Goal: Task Accomplishment & Management: Use online tool/utility

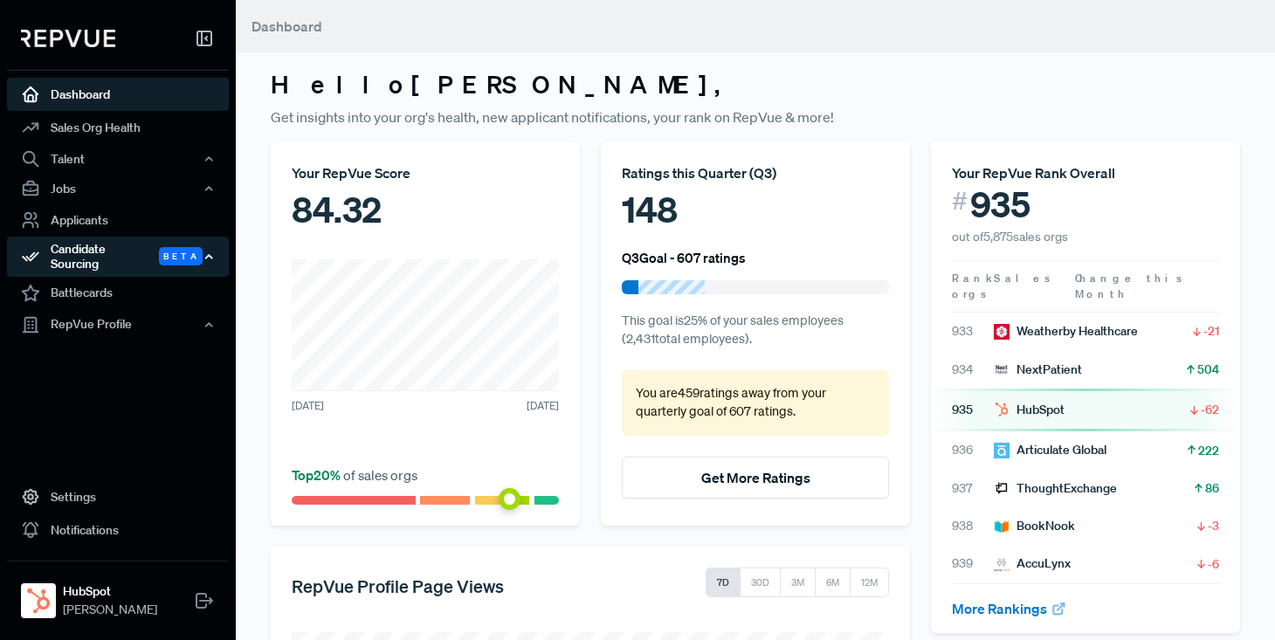
click at [88, 255] on div "Candidate Sourcing Beta" at bounding box center [118, 257] width 222 height 40
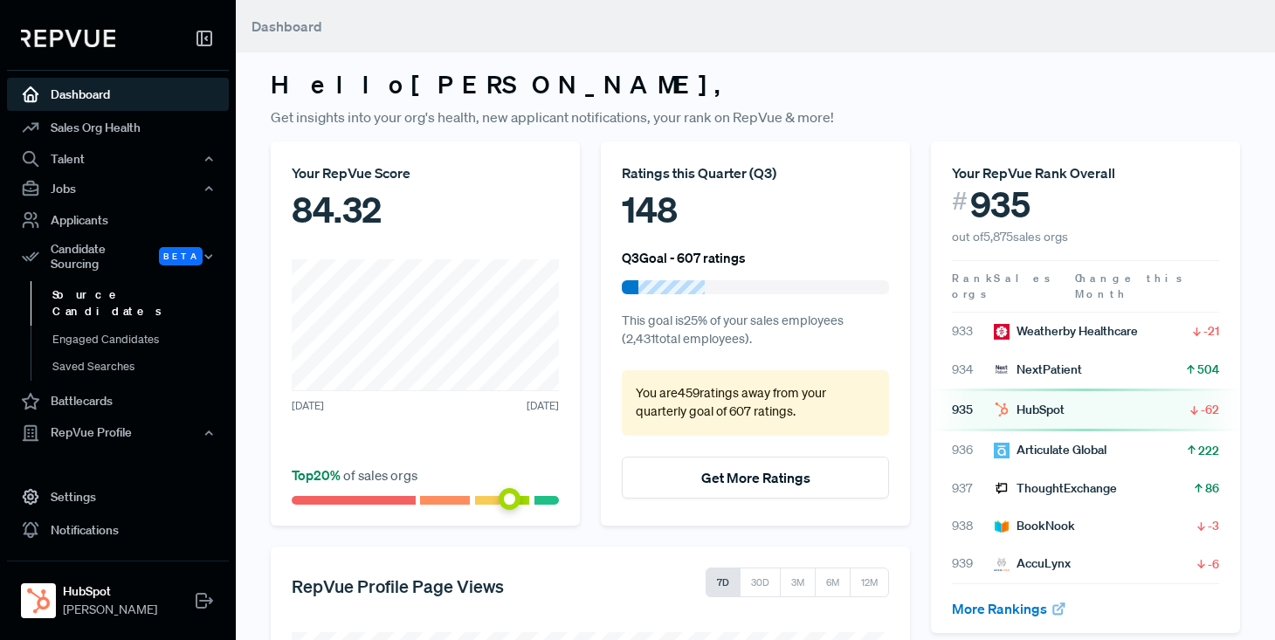
click at [86, 285] on link "Source Candidates" at bounding box center [142, 303] width 222 height 45
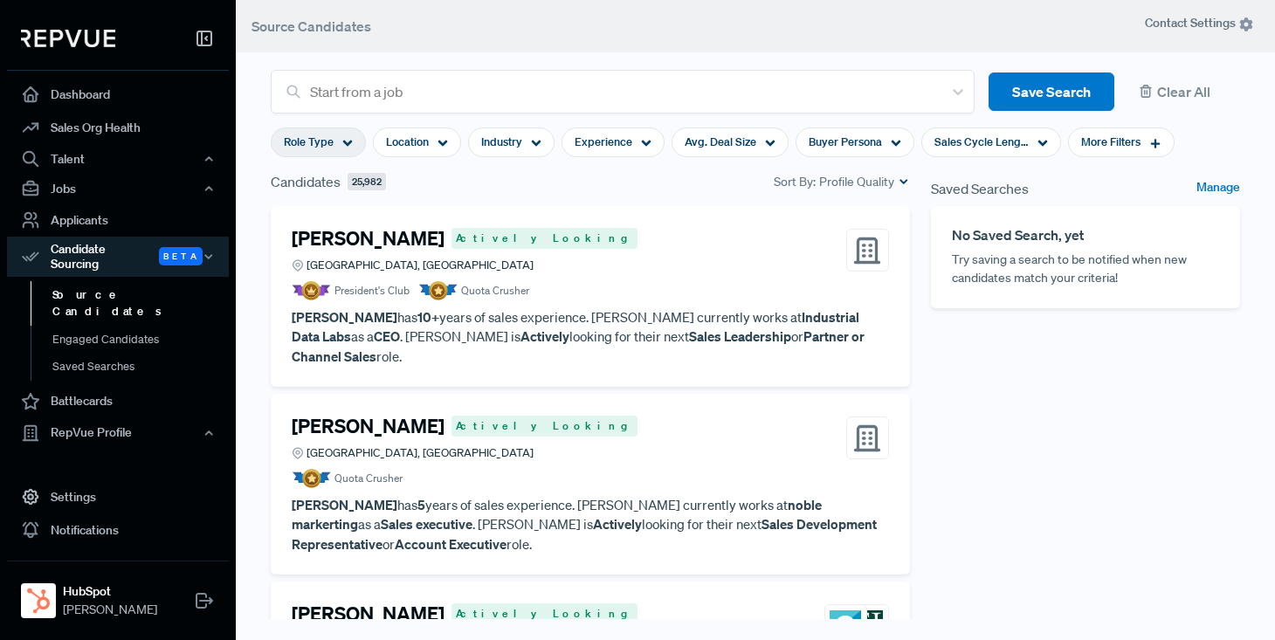
click at [347, 141] on icon at bounding box center [347, 143] width 10 height 10
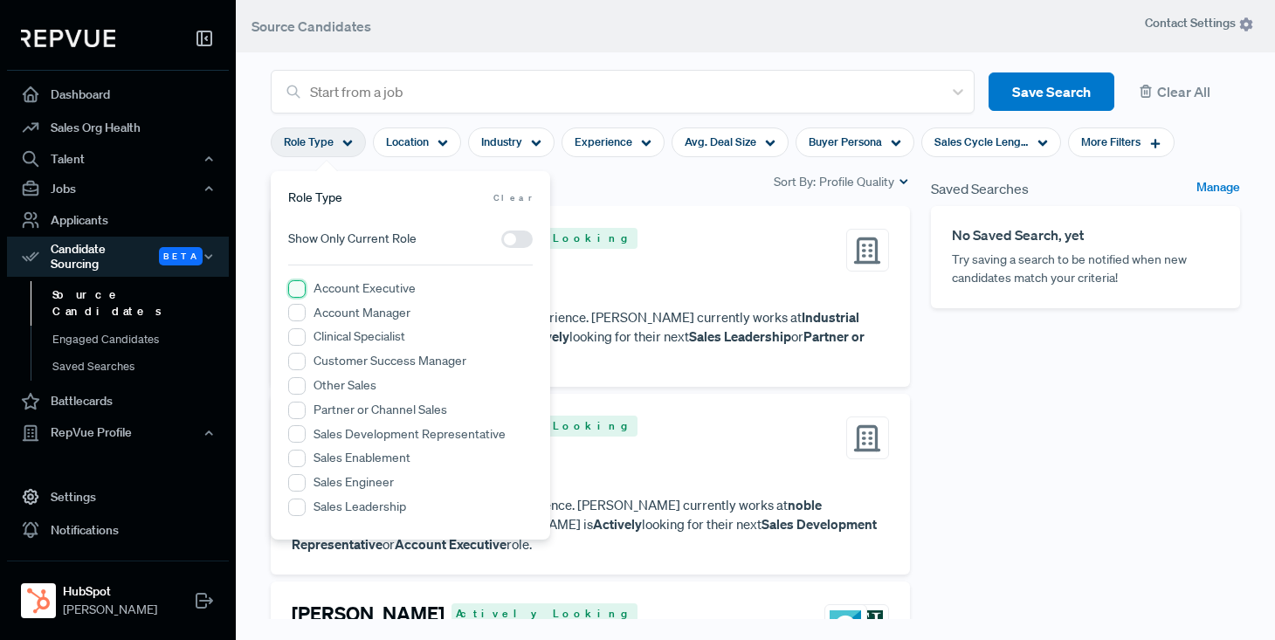
click at [297, 286] on Executive "Account Executive" at bounding box center [296, 288] width 17 height 17
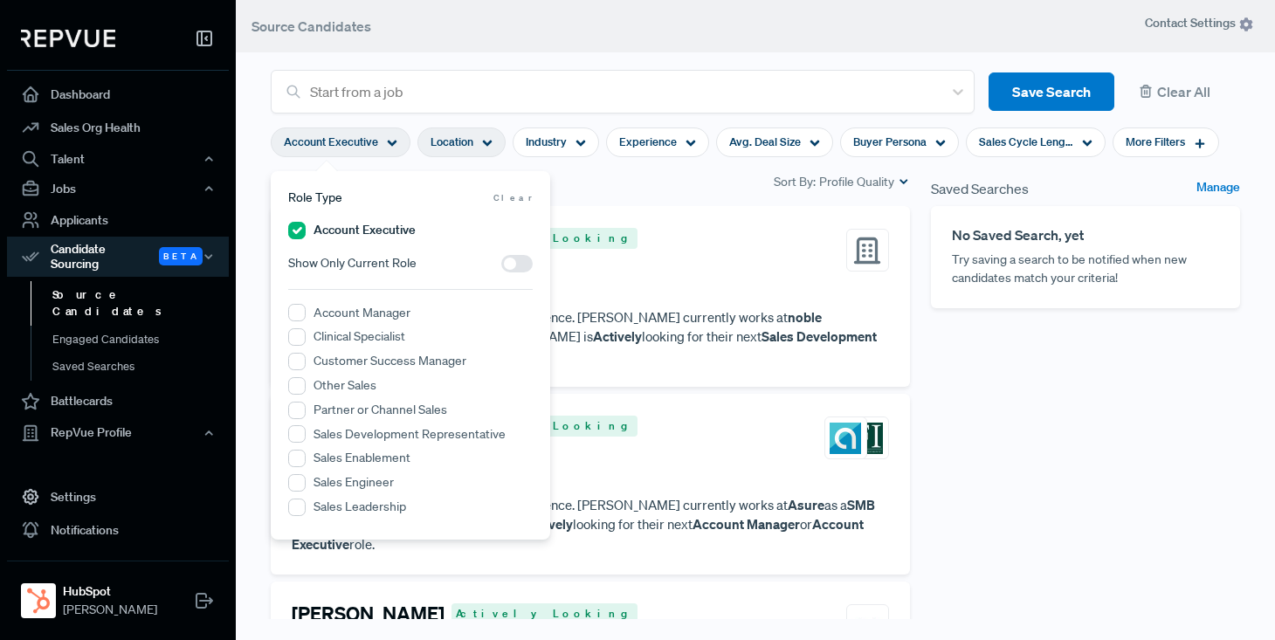
click at [482, 142] on icon at bounding box center [487, 143] width 10 height 10
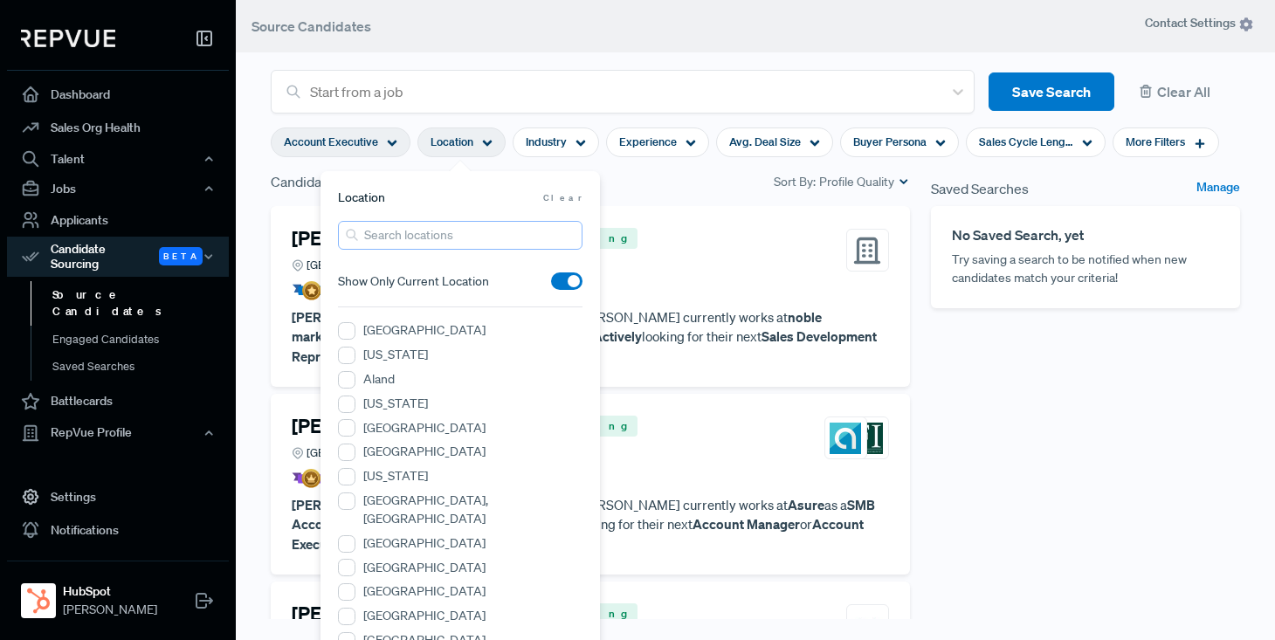
click at [423, 237] on input "search" at bounding box center [460, 235] width 245 height 29
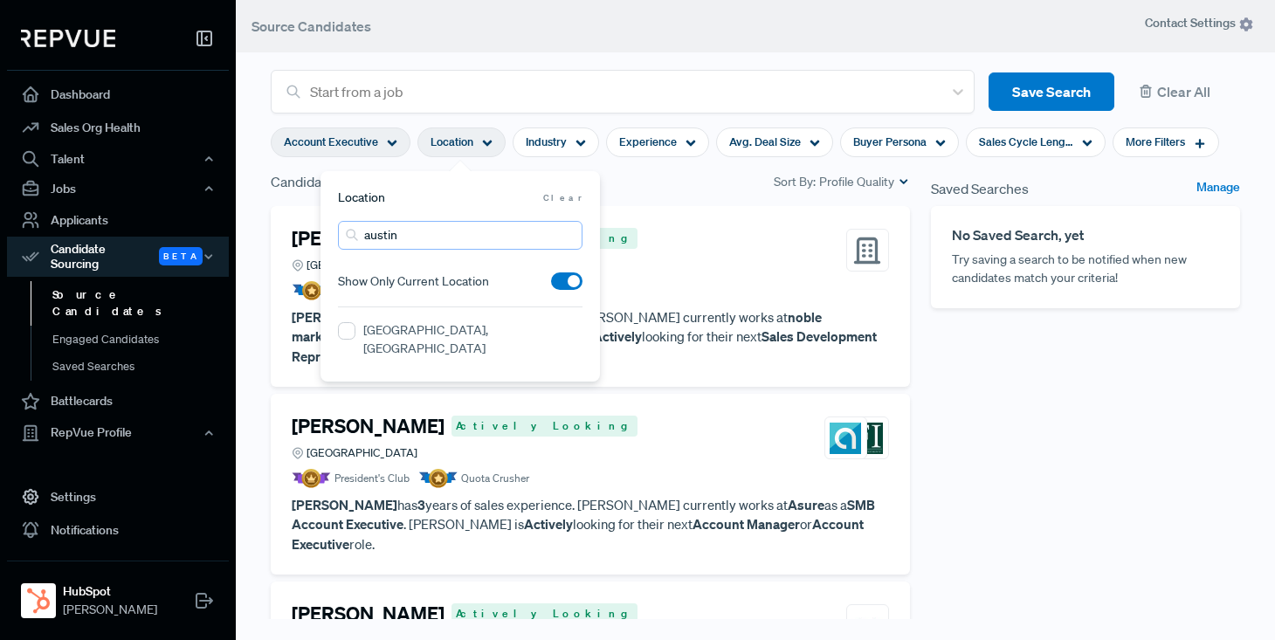
type input "austin"
click at [411, 335] on label "[GEOGRAPHIC_DATA], [GEOGRAPHIC_DATA]" at bounding box center [472, 339] width 219 height 37
click at [356, 335] on TX "[GEOGRAPHIC_DATA], [GEOGRAPHIC_DATA]" at bounding box center [346, 330] width 17 height 17
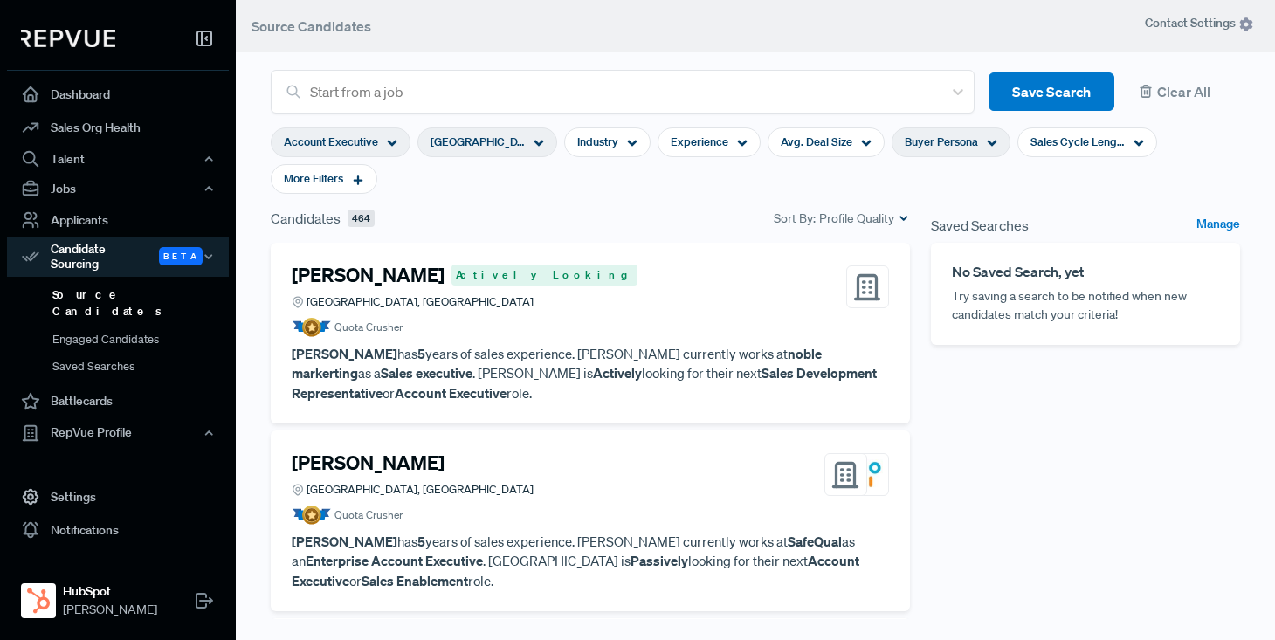
click at [991, 140] on icon at bounding box center [992, 143] width 10 height 10
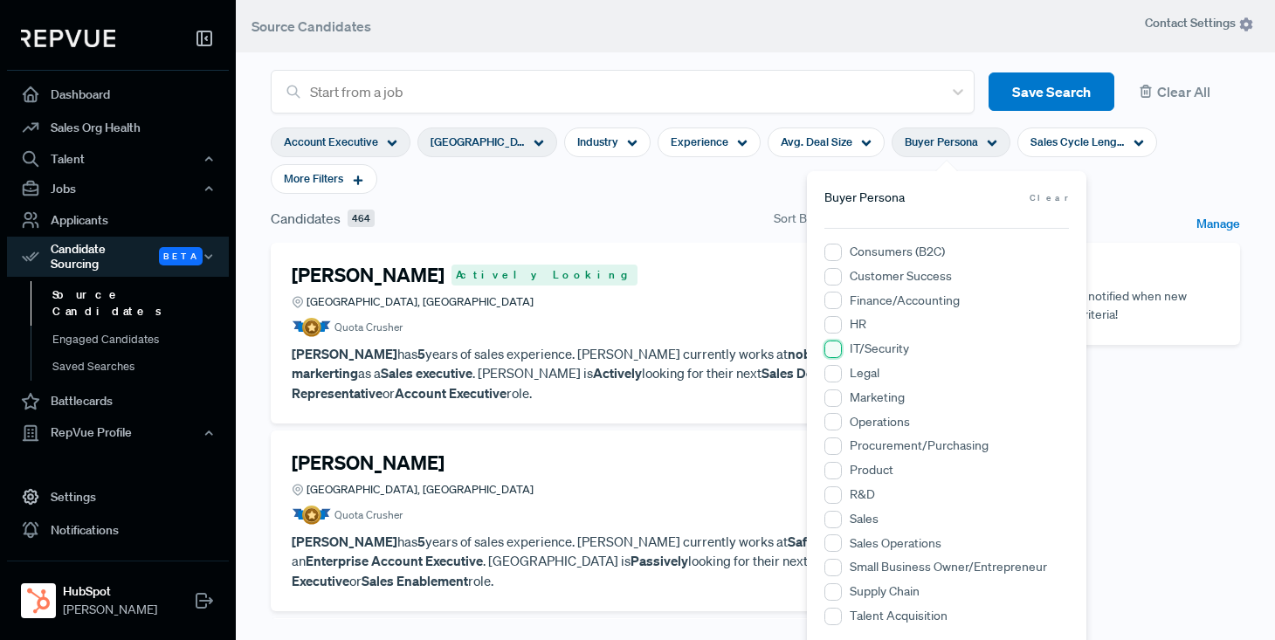
click at [836, 350] on input "IT/Security" at bounding box center [833, 349] width 17 height 17
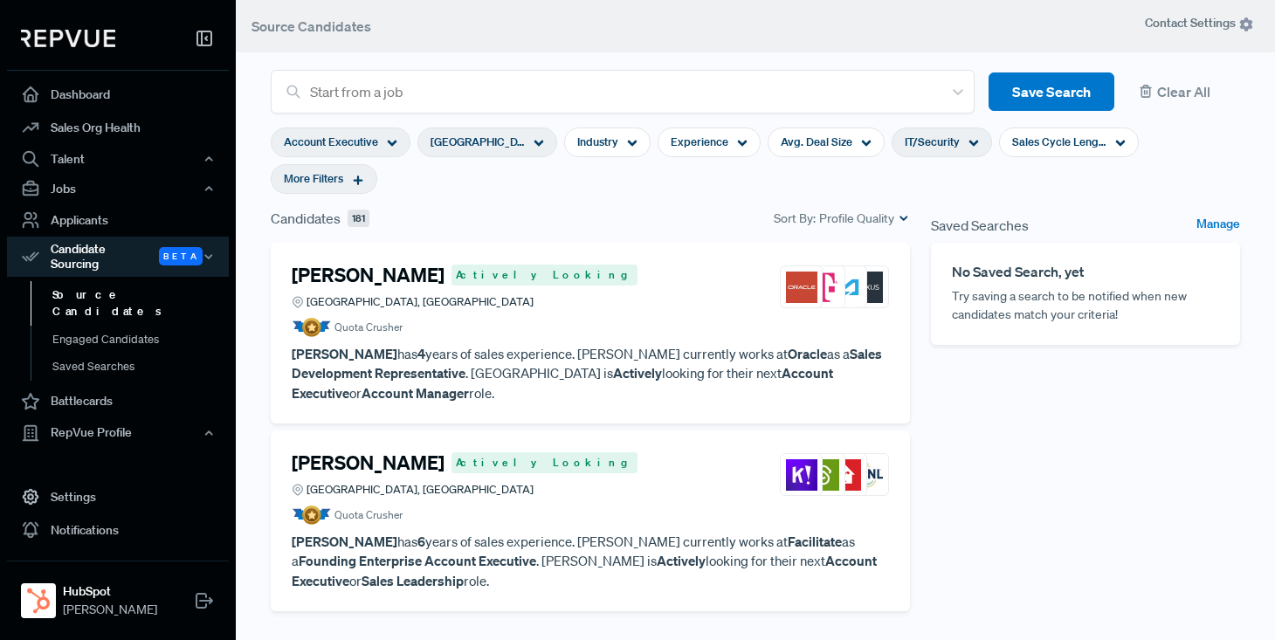
click at [357, 180] on use at bounding box center [359, 181] width 10 height 10
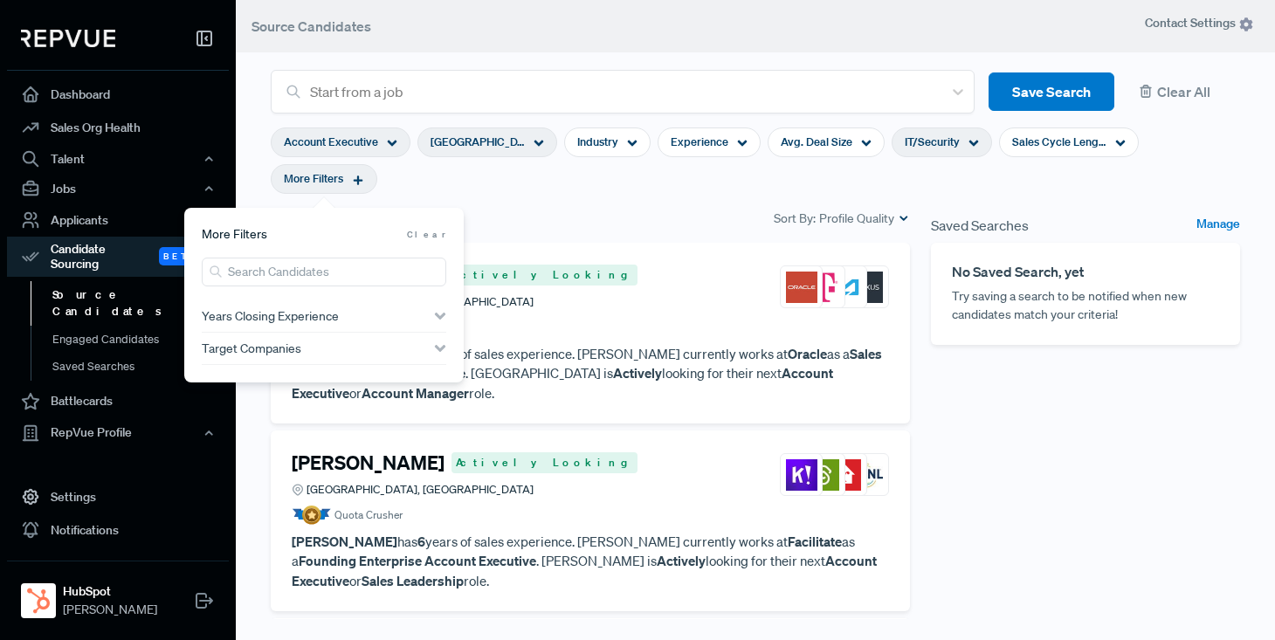
click at [279, 316] on span "Years Closing Experience" at bounding box center [270, 316] width 137 height 14
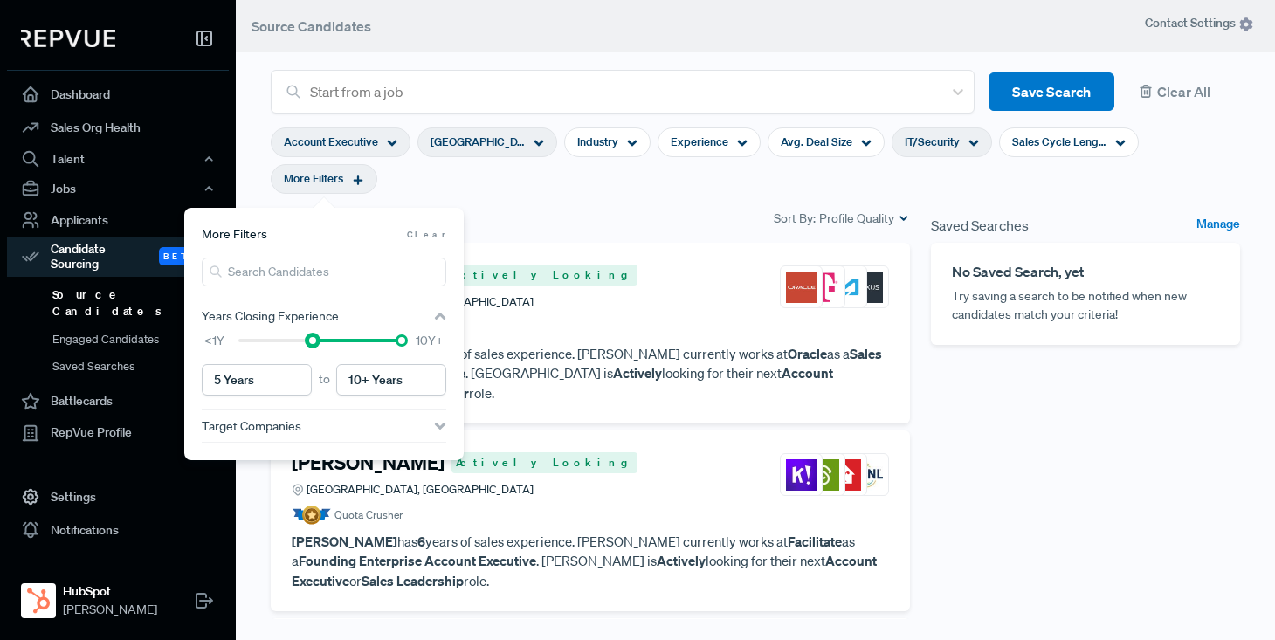
type input "6 Years"
drag, startPoint x: 238, startPoint y: 340, endPoint x: 322, endPoint y: 343, distance: 83.9
click at [322, 343] on div at bounding box center [327, 341] width 12 height 12
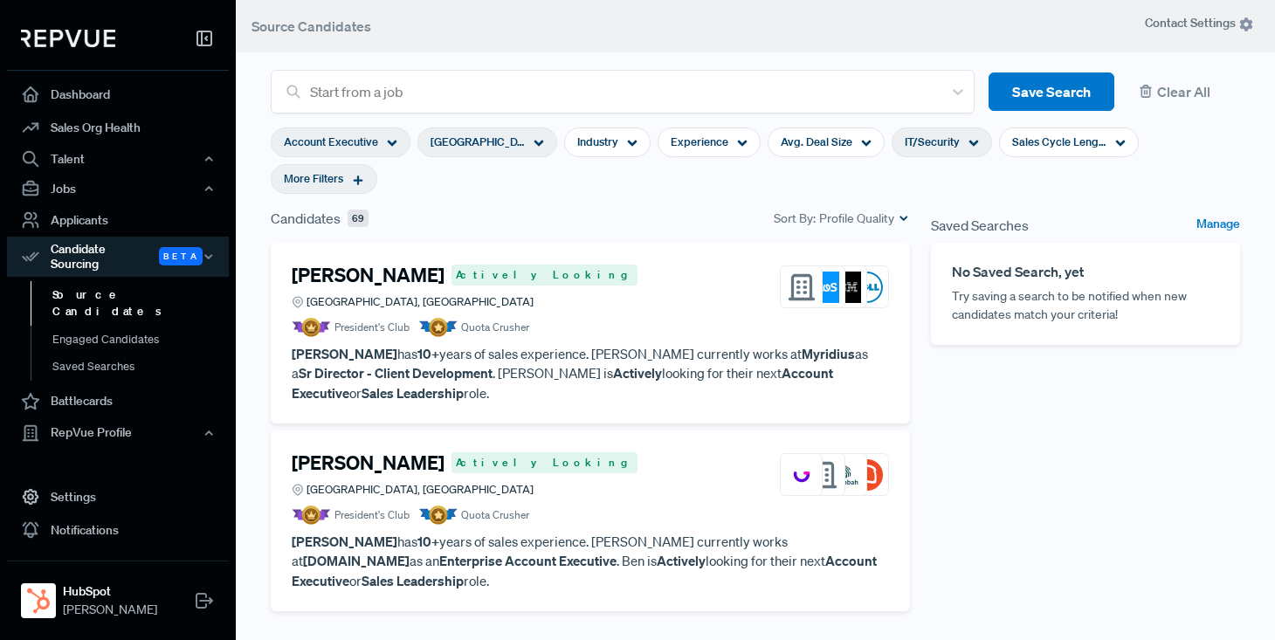
click at [637, 194] on section "Account Executive [GEOGRAPHIC_DATA], [GEOGRAPHIC_DATA] Industry Experience Avg.…" at bounding box center [756, 161] width 970 height 94
click at [650, 337] on article "[PERSON_NAME] Actively Looking [GEOGRAPHIC_DATA], [GEOGRAPHIC_DATA] President's…" at bounding box center [590, 333] width 597 height 139
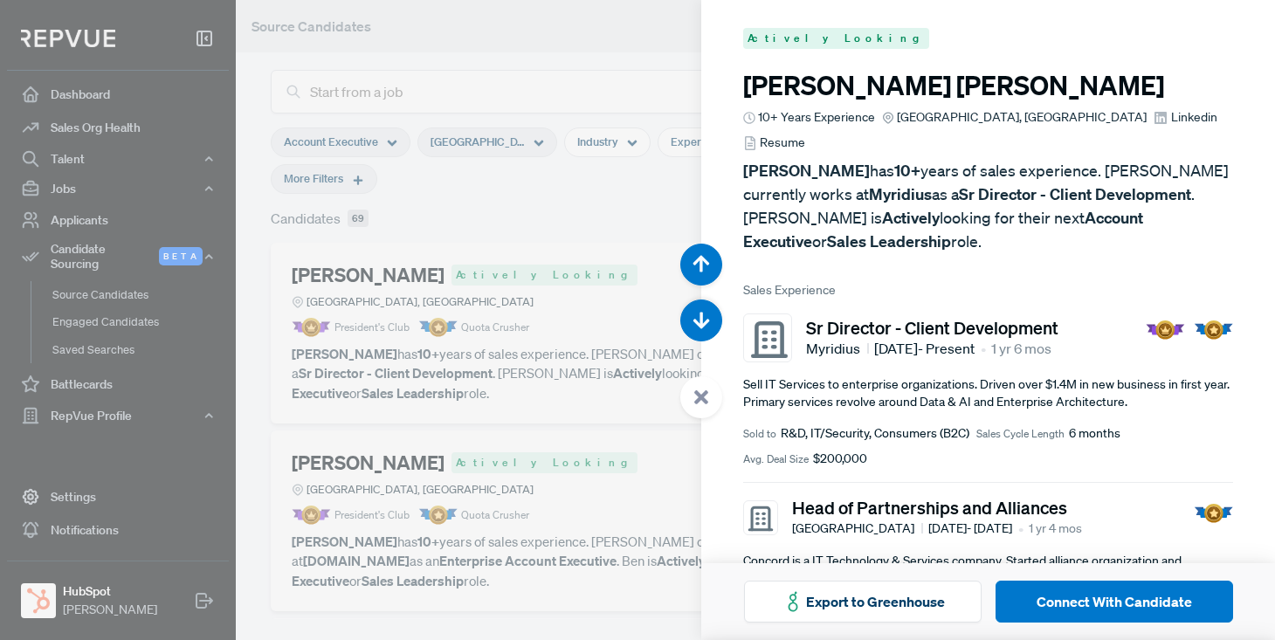
click at [493, 212] on div at bounding box center [637, 320] width 1275 height 640
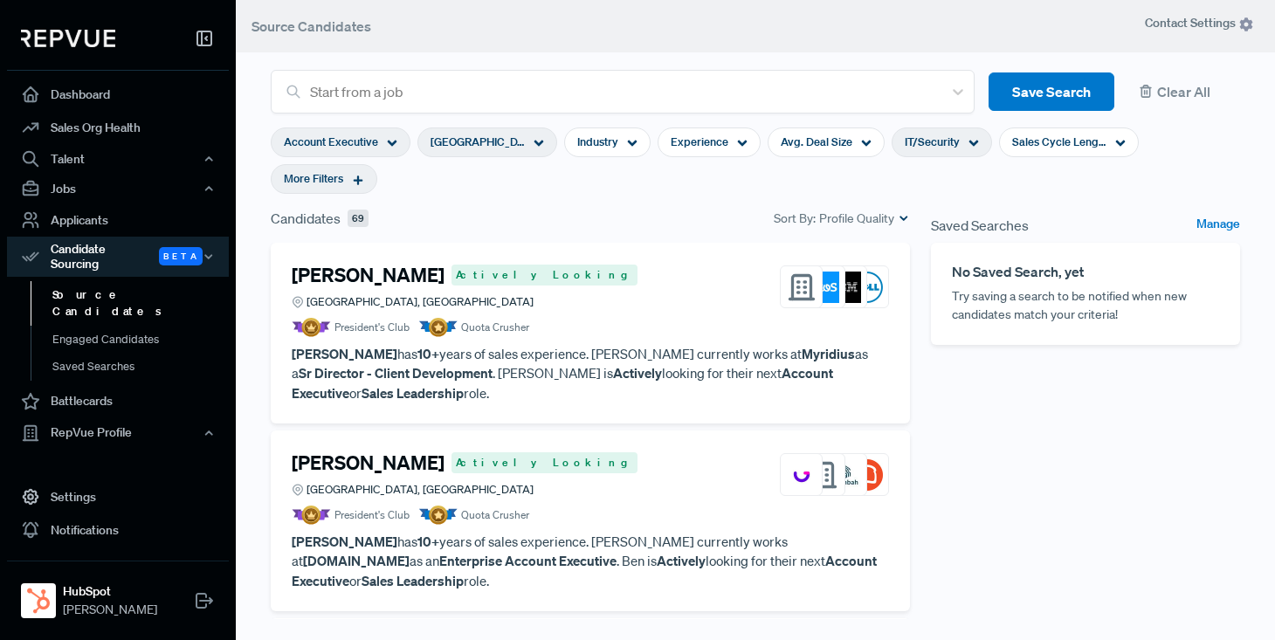
click at [544, 142] on div "[GEOGRAPHIC_DATA], [GEOGRAPHIC_DATA]" at bounding box center [488, 143] width 140 height 30
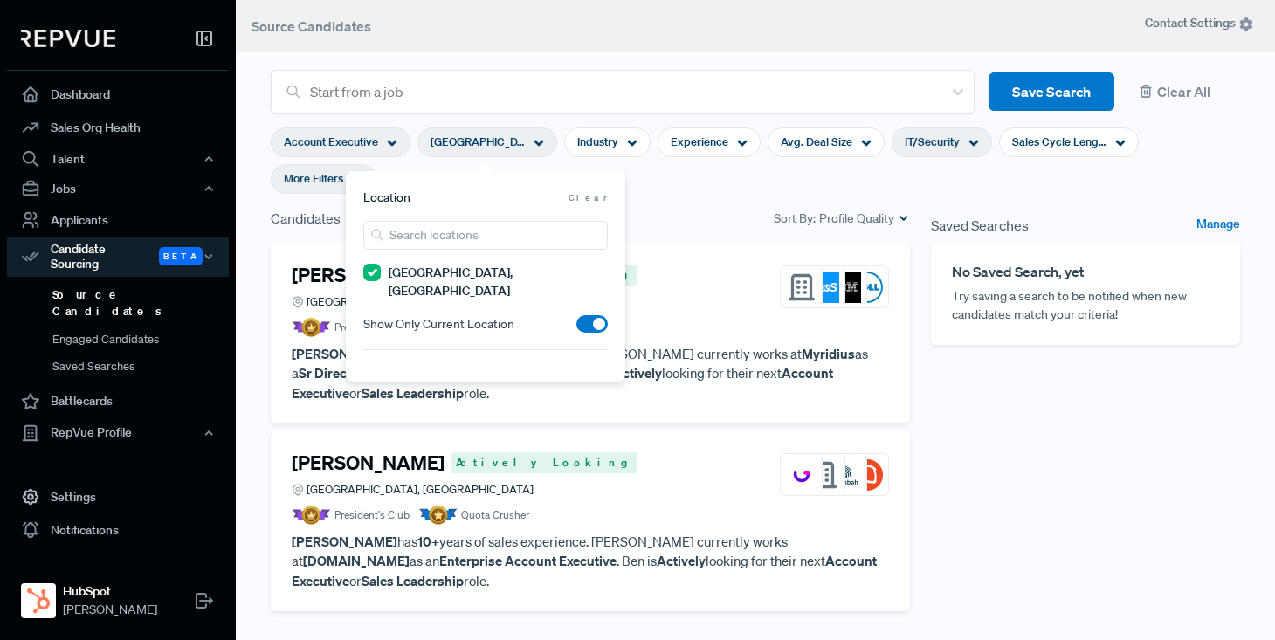
click at [590, 315] on span at bounding box center [591, 323] width 31 height 17
click at [576, 328] on input "checkbox" at bounding box center [576, 328] width 0 height 0
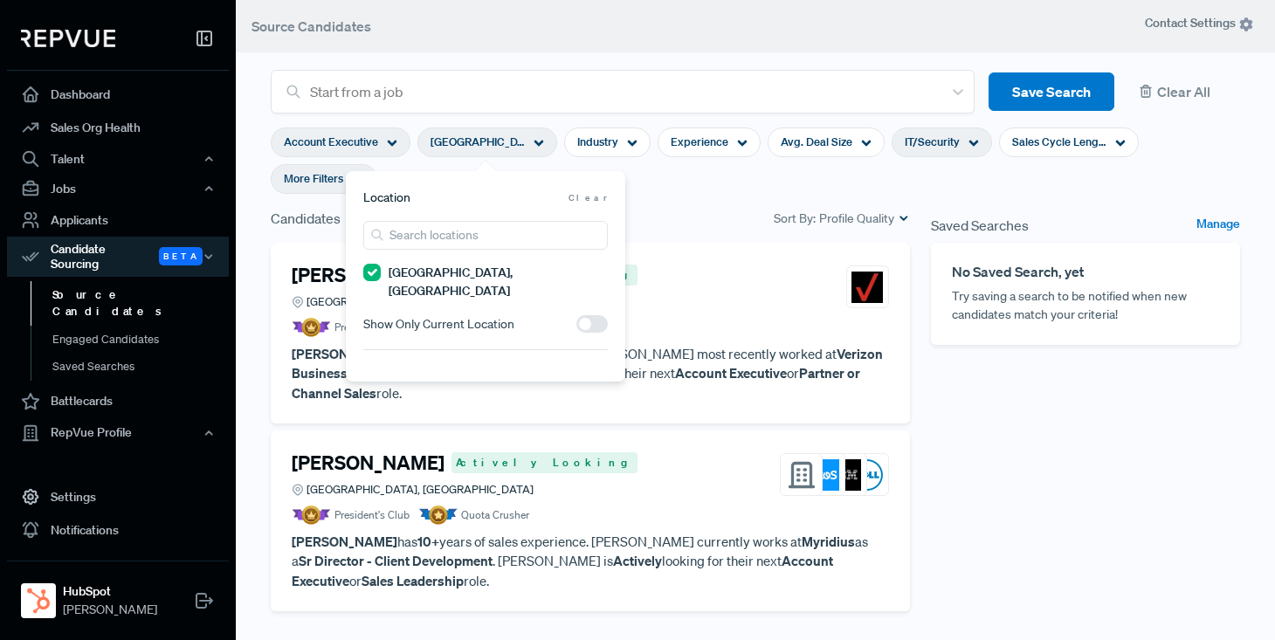
click at [590, 315] on span at bounding box center [591, 323] width 31 height 17
click at [576, 328] on input "checkbox" at bounding box center [576, 328] width 0 height 0
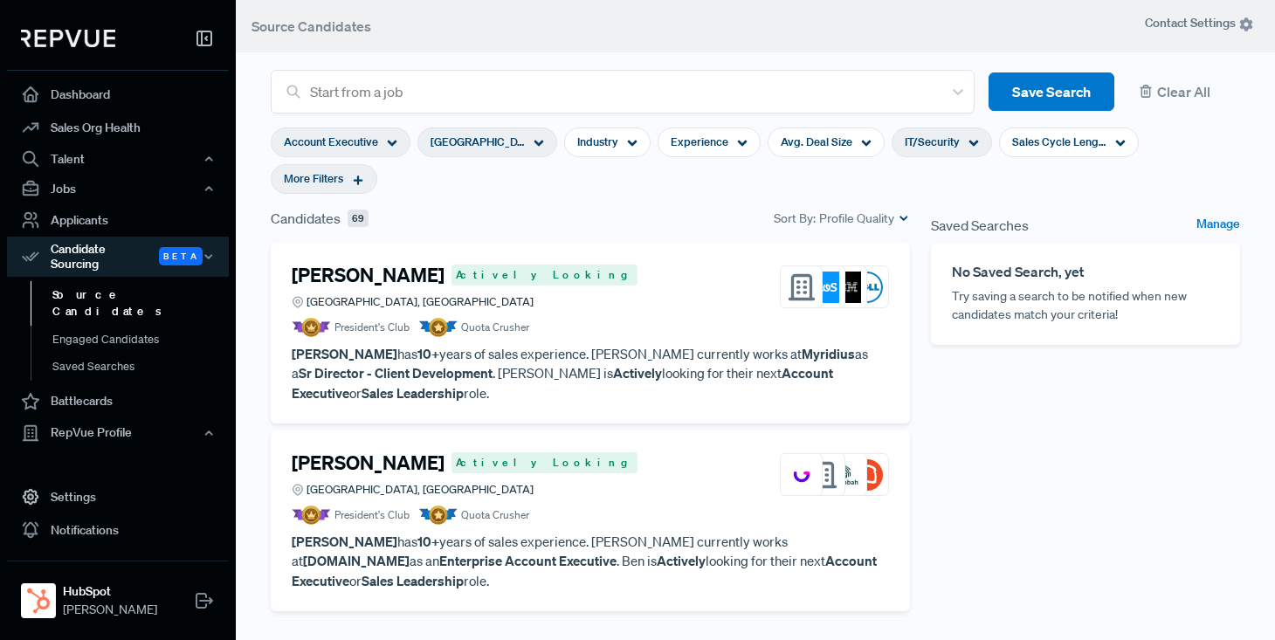
click at [714, 192] on section "Account Executive [GEOGRAPHIC_DATA], [GEOGRAPHIC_DATA] Industry Experience Avg.…" at bounding box center [756, 161] width 970 height 94
click at [675, 320] on article "President's Club Quota Crusher" at bounding box center [590, 327] width 597 height 19
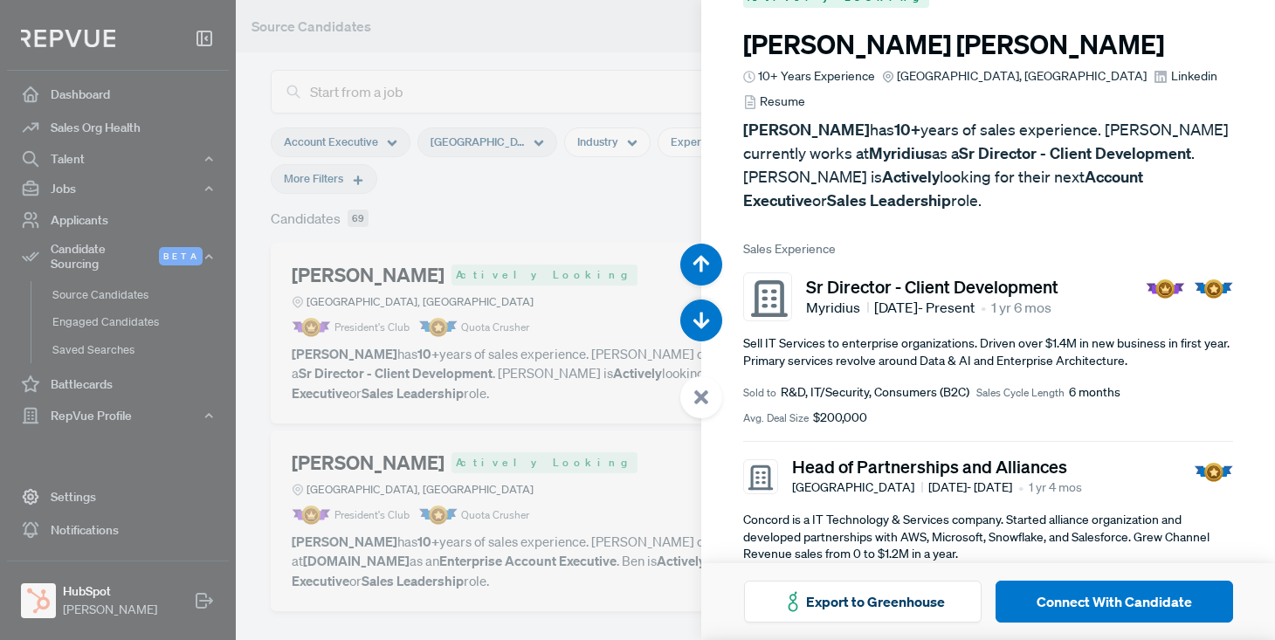
scroll to position [43, 0]
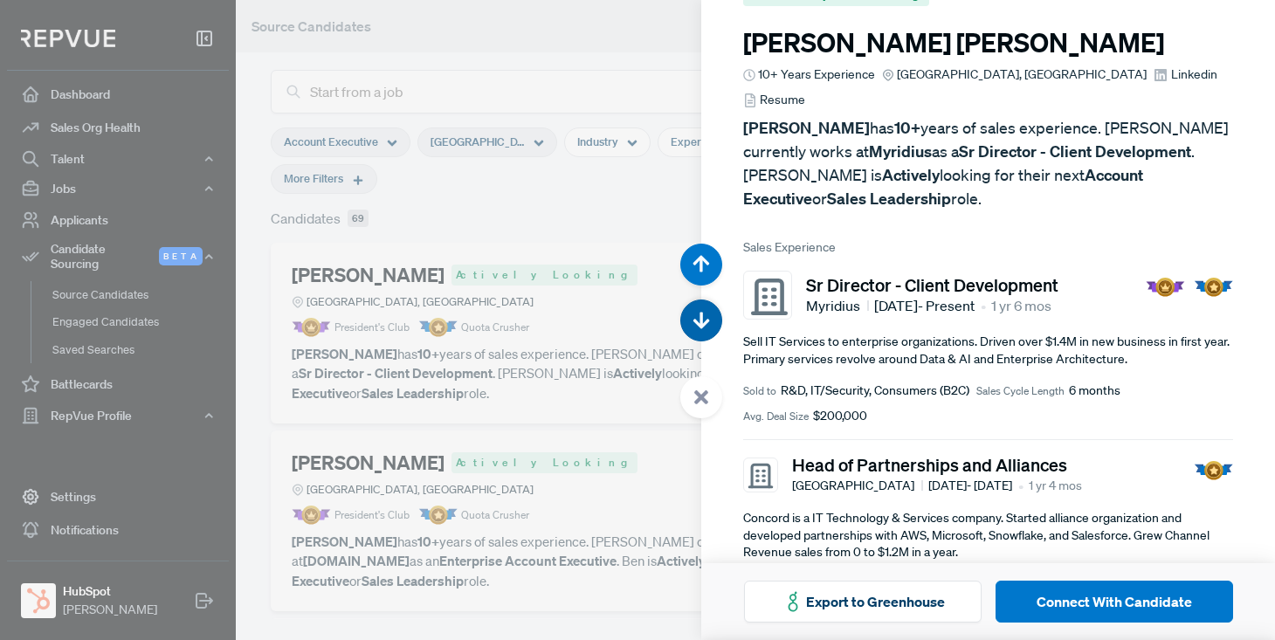
click at [702, 322] on use "button" at bounding box center [702, 320] width 17 height 17
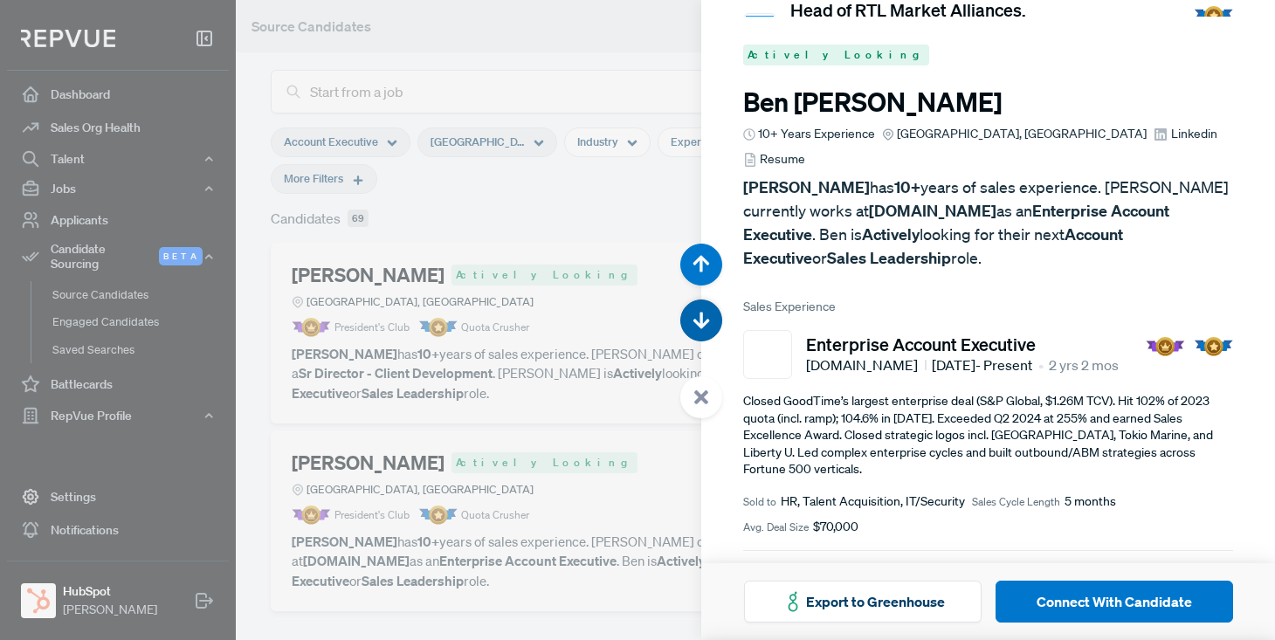
scroll to position [640, 0]
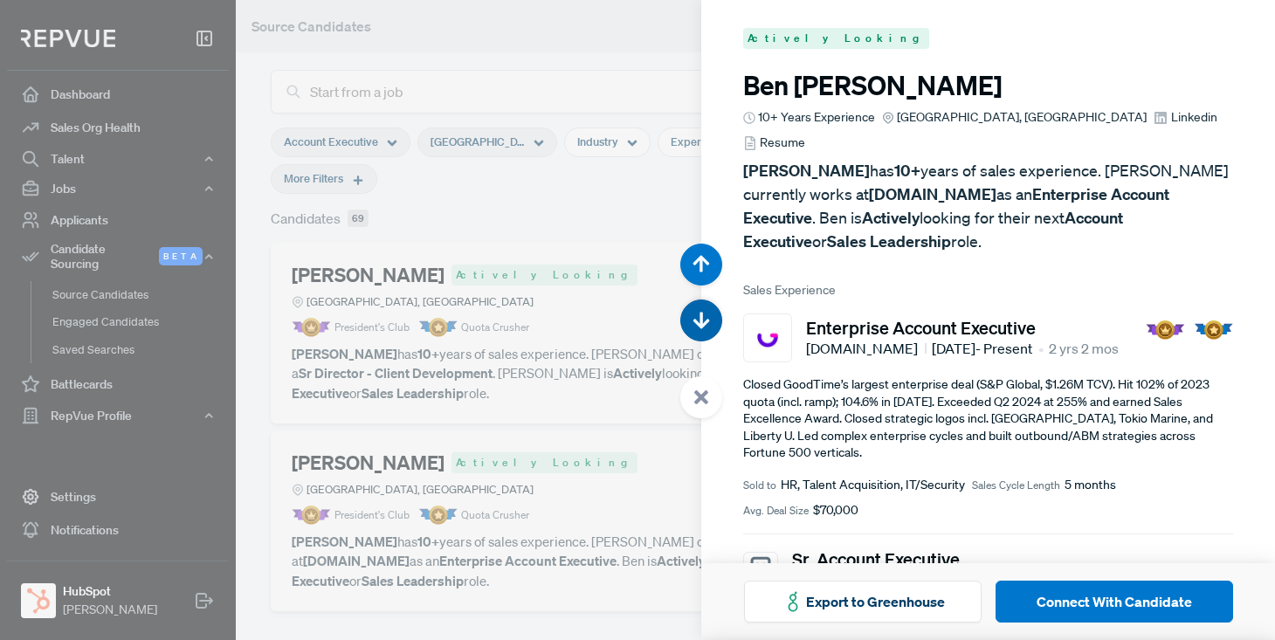
click at [702, 322] on use "button" at bounding box center [702, 320] width 17 height 17
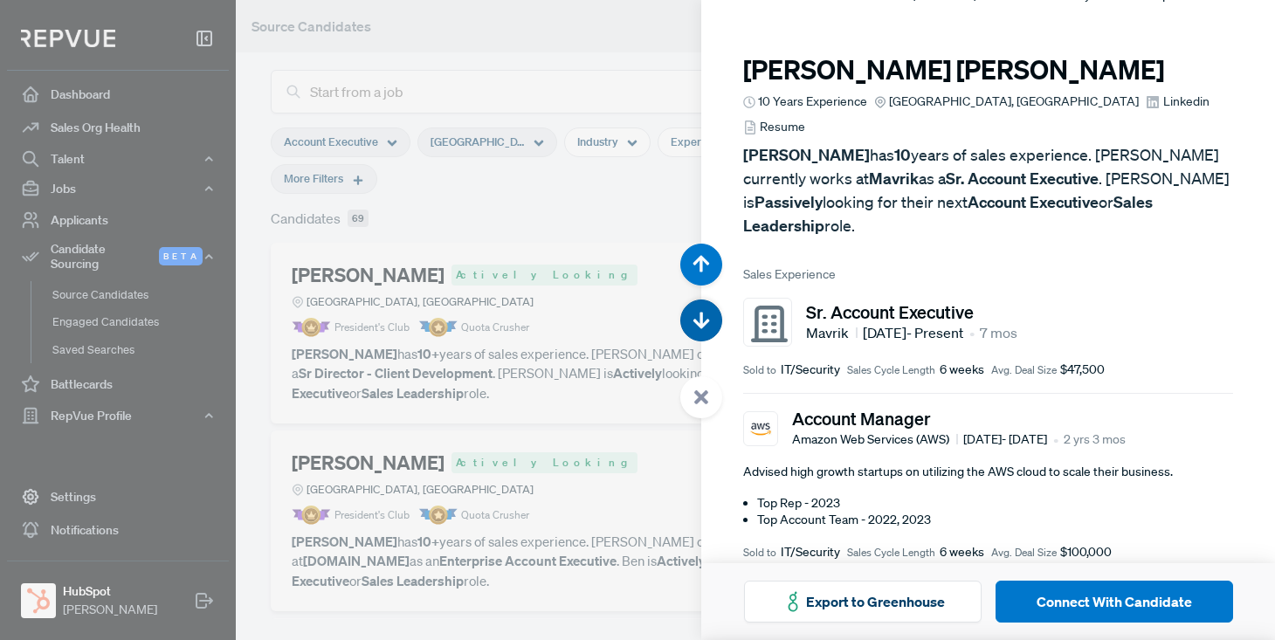
scroll to position [1281, 0]
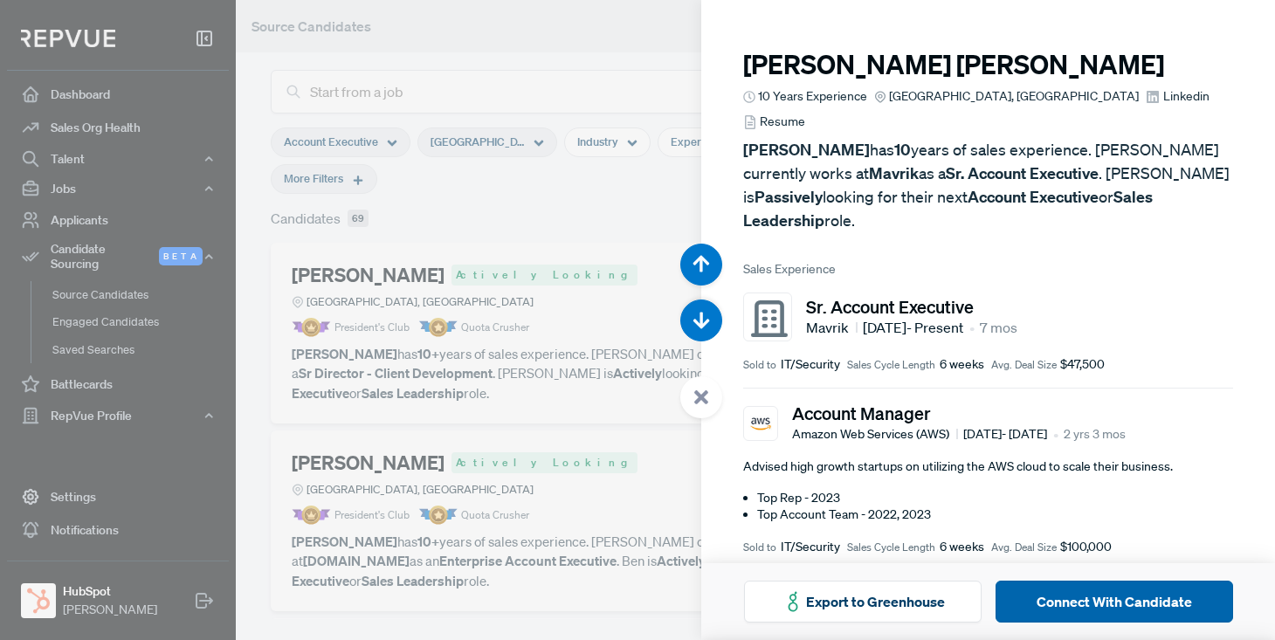
click at [1094, 598] on button "Connect With Candidate" at bounding box center [1115, 602] width 238 height 42
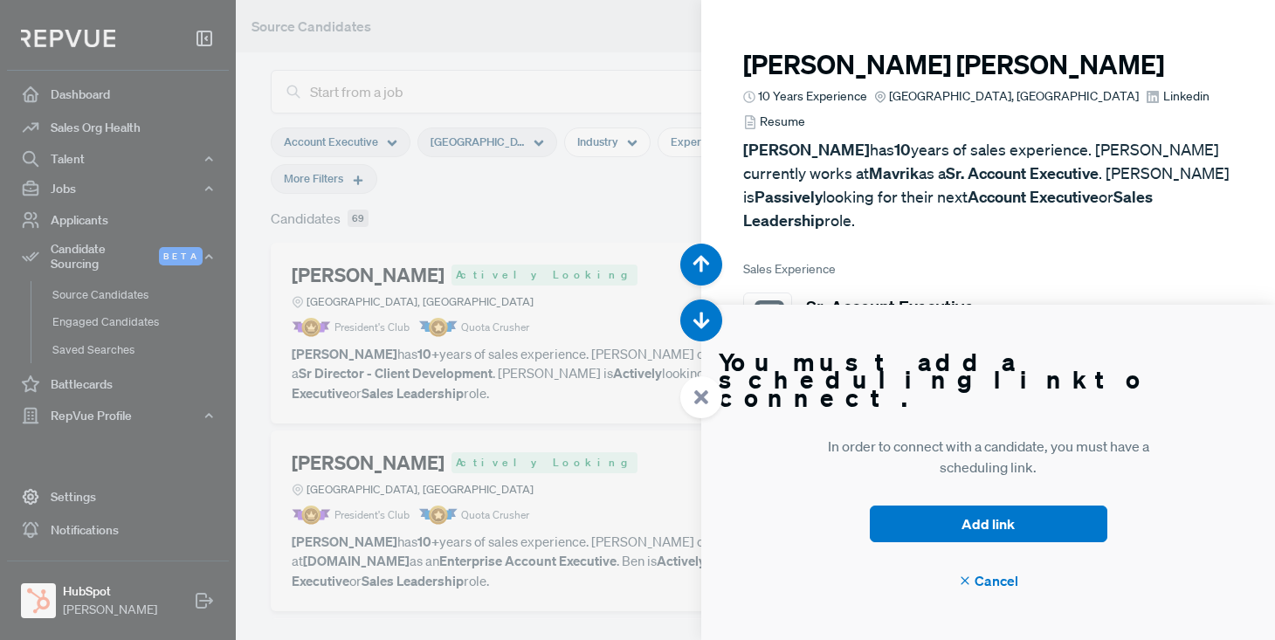
click at [631, 94] on div at bounding box center [637, 320] width 1275 height 640
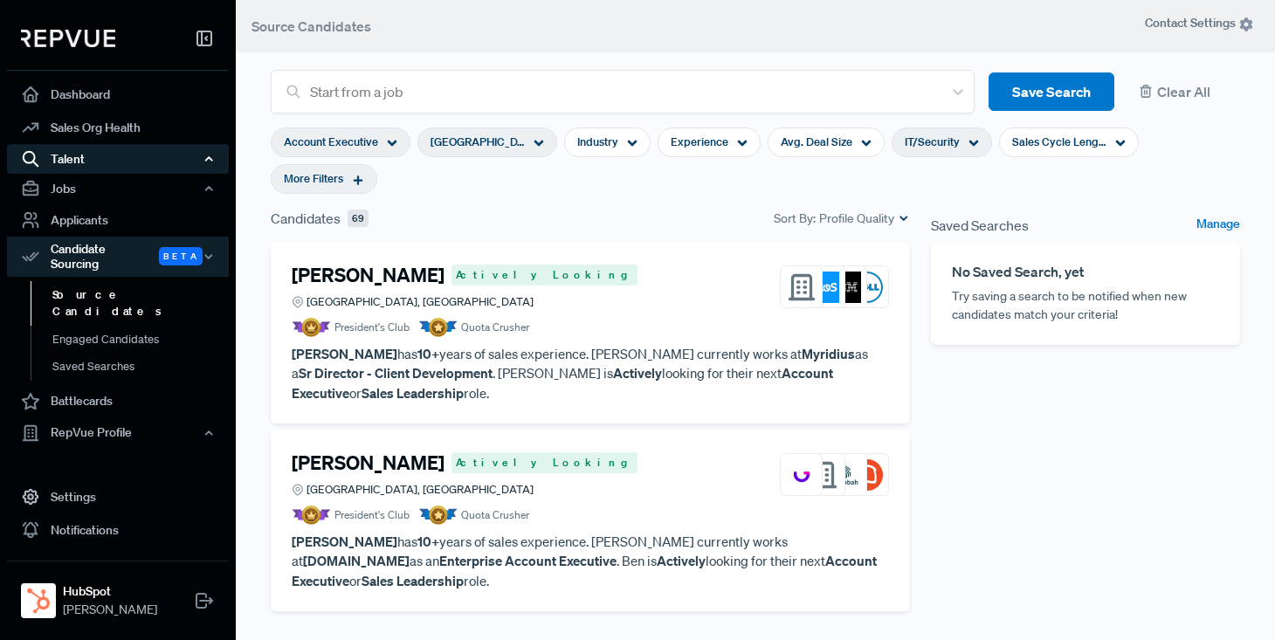
click at [96, 157] on div "Talent" at bounding box center [118, 159] width 222 height 30
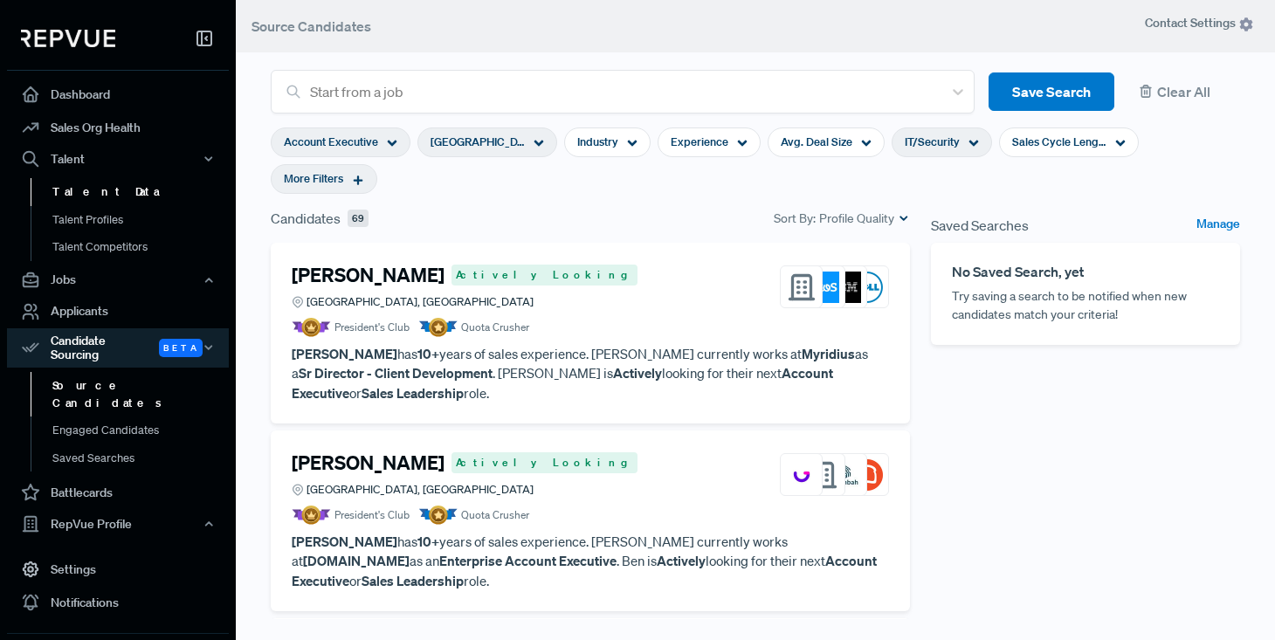
click at [85, 192] on link "Talent Data" at bounding box center [142, 192] width 222 height 28
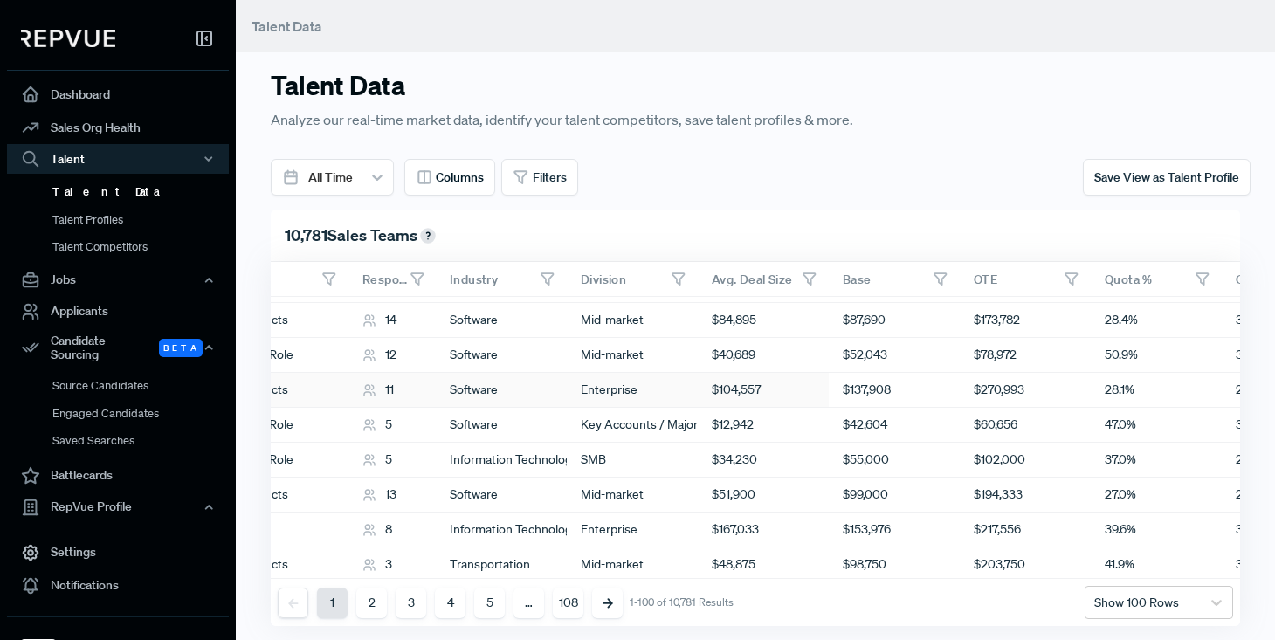
scroll to position [64, 657]
